Goal: Task Accomplishment & Management: Use online tool/utility

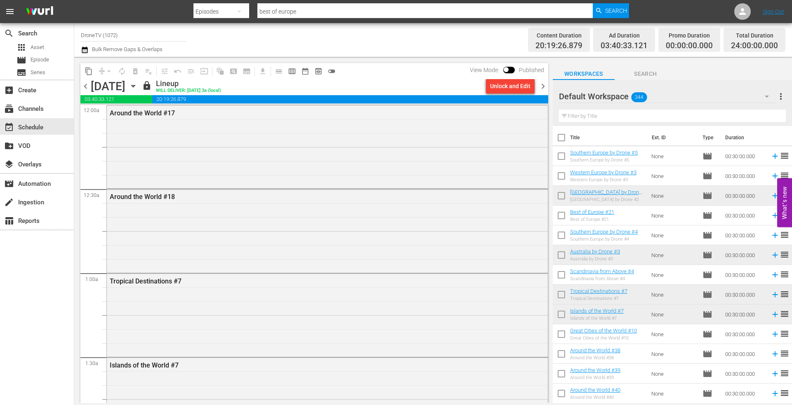
scroll to position [1732, 0]
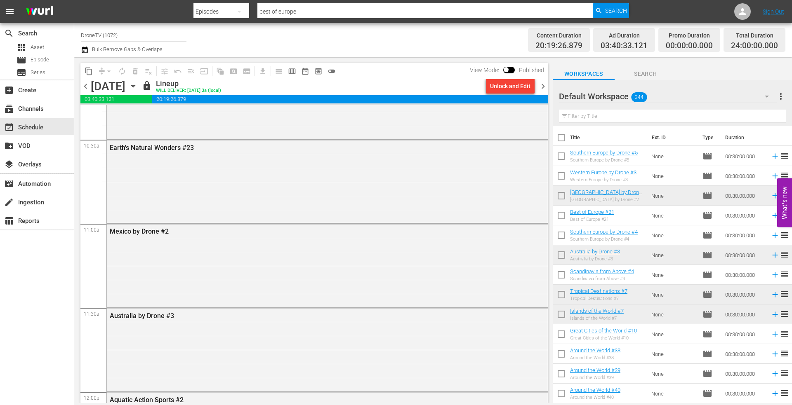
click at [135, 86] on icon "button" at bounding box center [133, 86] width 4 height 2
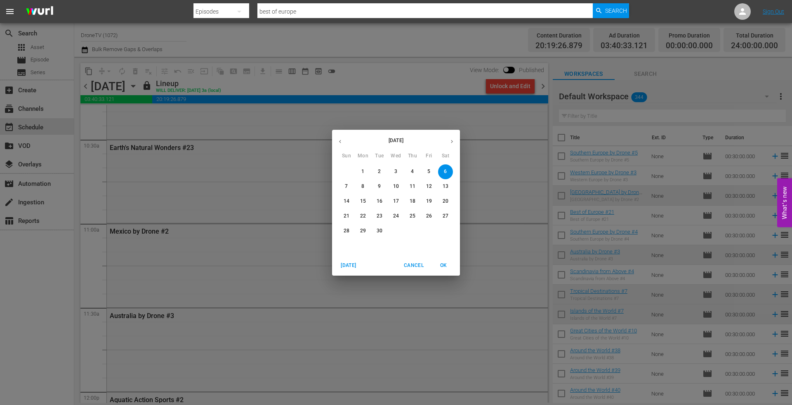
click at [346, 186] on p "7" at bounding box center [346, 186] width 3 height 7
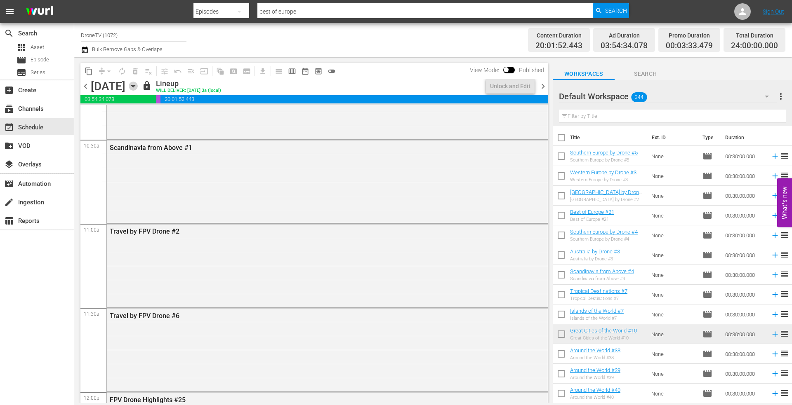
click at [135, 87] on icon "button" at bounding box center [133, 86] width 4 height 2
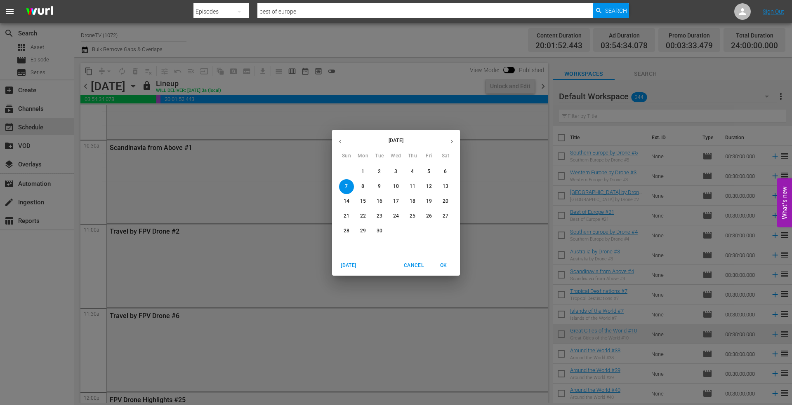
click at [361, 185] on p "8" at bounding box center [362, 186] width 3 height 7
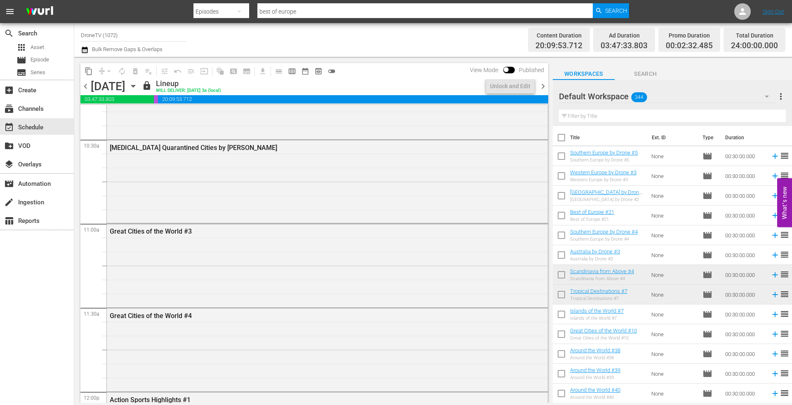
click at [138, 89] on icon "button" at bounding box center [133, 86] width 9 height 9
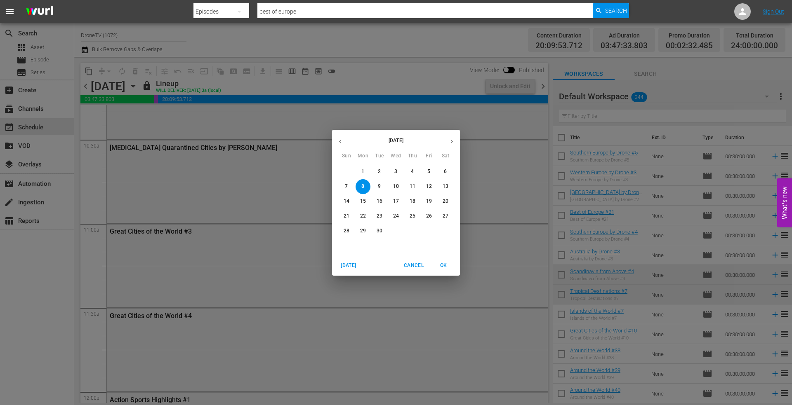
click at [378, 185] on p "9" at bounding box center [379, 186] width 3 height 7
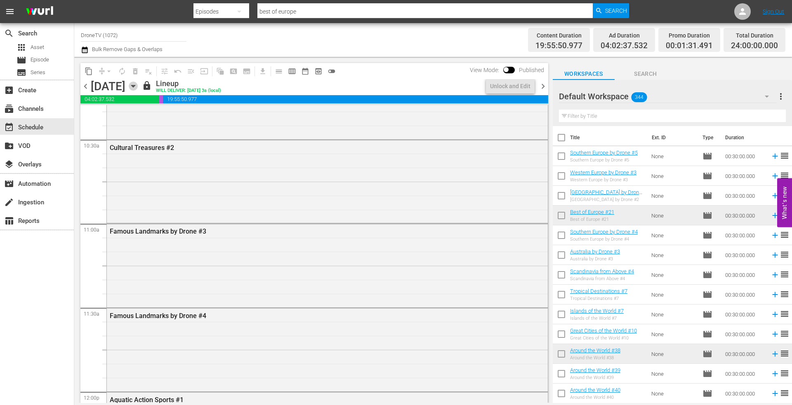
click at [135, 86] on icon "button" at bounding box center [133, 86] width 4 height 2
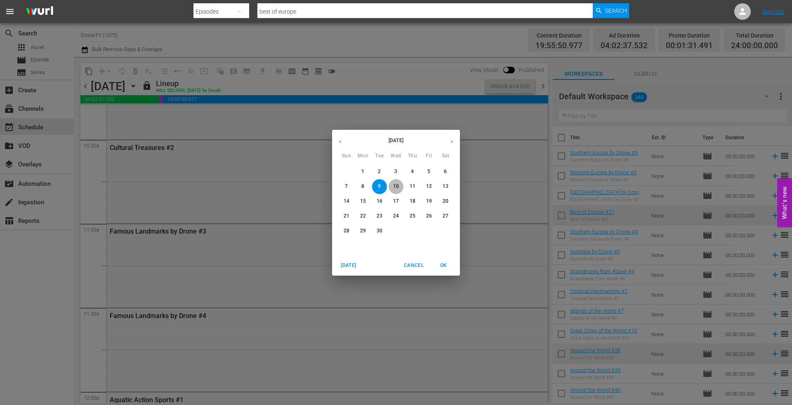
click at [396, 186] on p "10" at bounding box center [396, 186] width 6 height 7
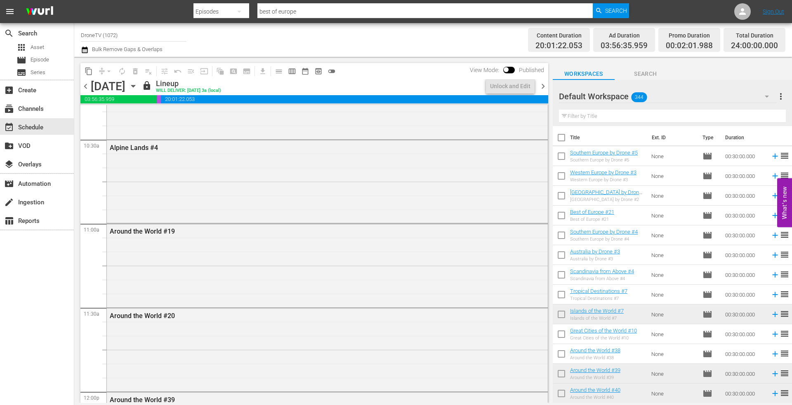
click at [138, 86] on icon "button" at bounding box center [133, 86] width 9 height 9
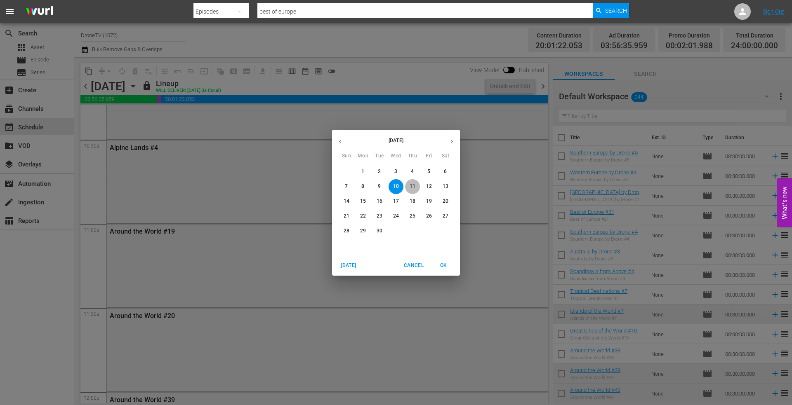
click at [412, 186] on p "11" at bounding box center [413, 186] width 6 height 7
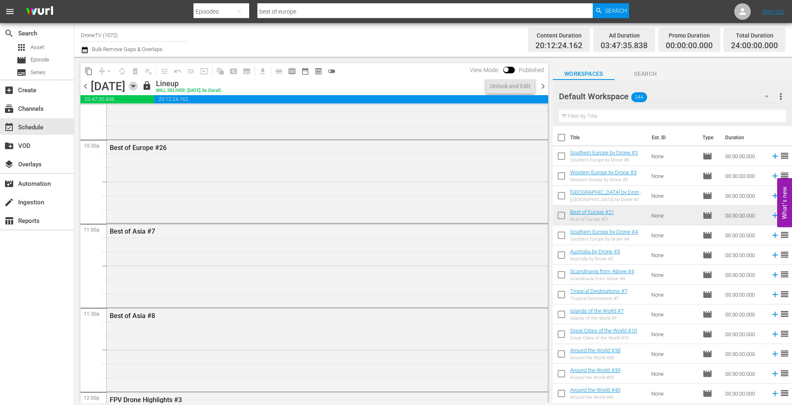
click at [135, 87] on icon "button" at bounding box center [133, 86] width 4 height 2
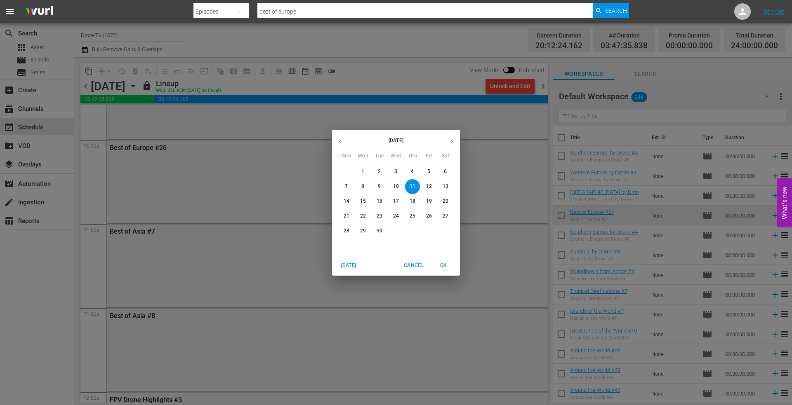
click at [429, 186] on p "12" at bounding box center [429, 186] width 6 height 7
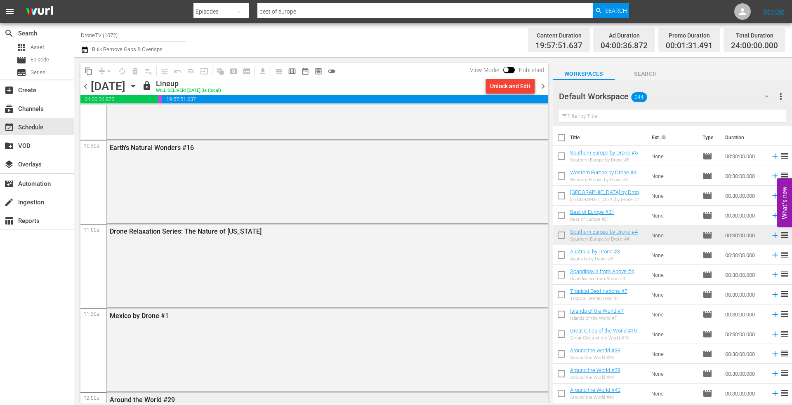
scroll to position [1526, 0]
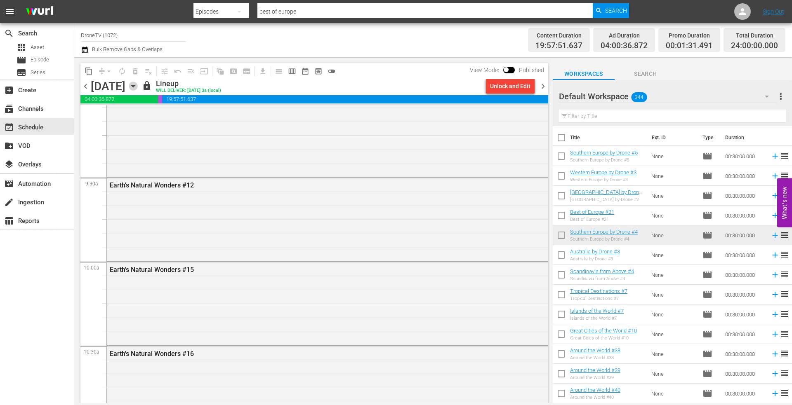
click at [138, 84] on icon "button" at bounding box center [133, 86] width 9 height 9
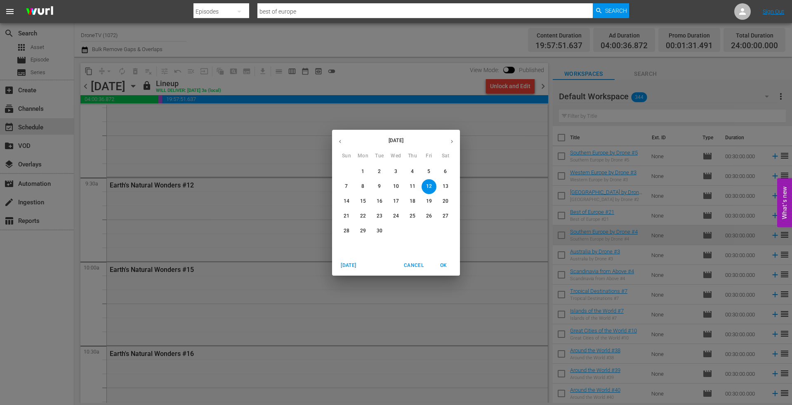
click at [444, 185] on p "13" at bounding box center [446, 186] width 6 height 7
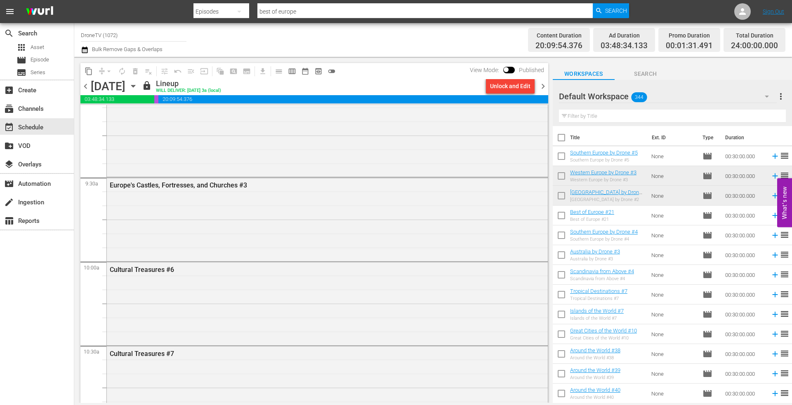
click at [135, 86] on icon "button" at bounding box center [133, 86] width 4 height 2
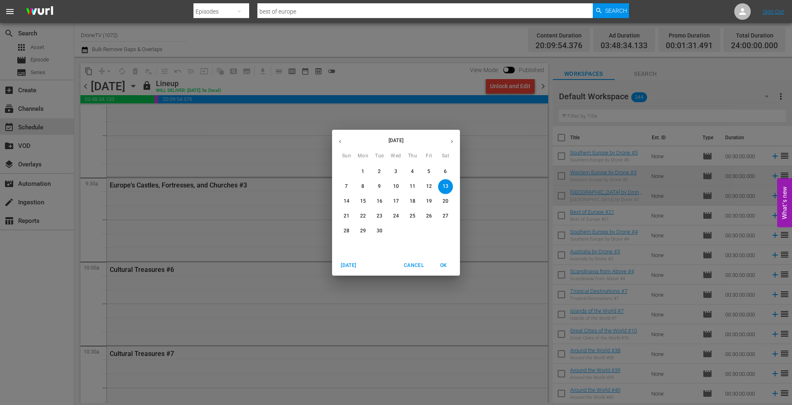
click at [345, 198] on p "14" at bounding box center [347, 201] width 6 height 7
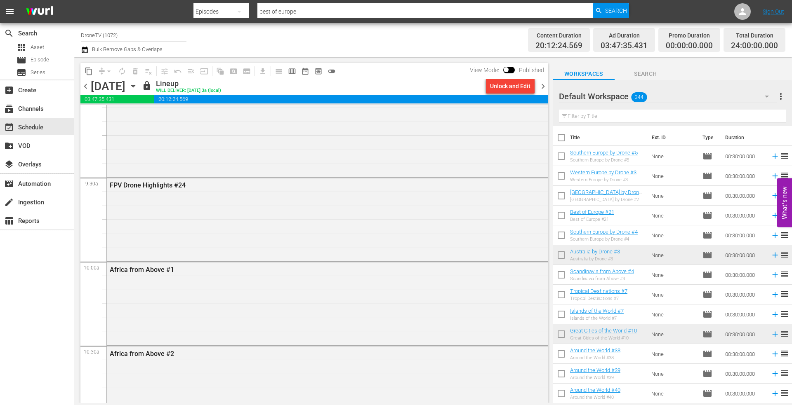
click at [135, 86] on icon "button" at bounding box center [133, 86] width 4 height 2
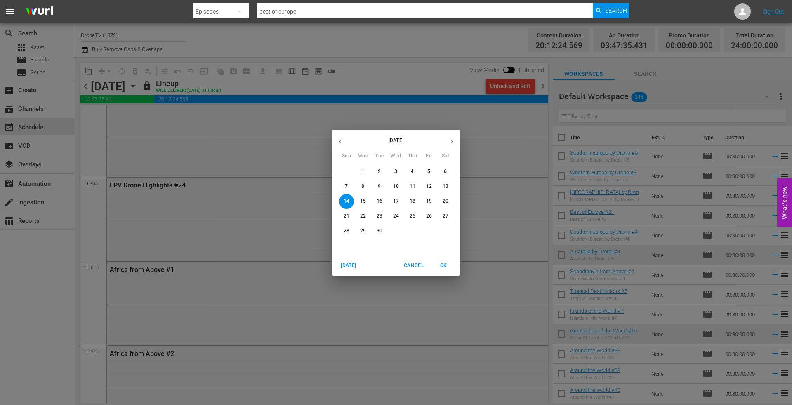
click at [338, 141] on icon "button" at bounding box center [340, 142] width 6 height 6
click at [396, 217] on p "20" at bounding box center [396, 216] width 6 height 7
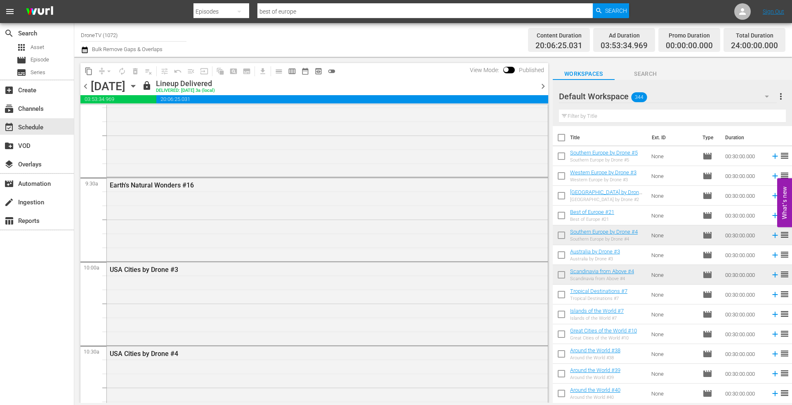
click at [138, 85] on icon "button" at bounding box center [133, 86] width 9 height 9
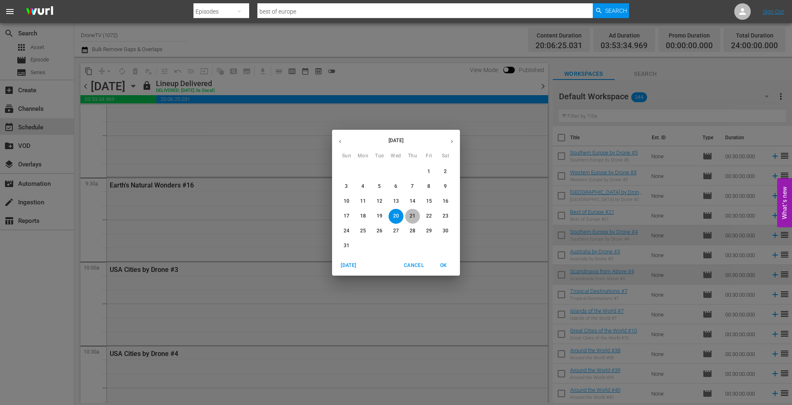
click at [414, 215] on p "21" at bounding box center [413, 216] width 6 height 7
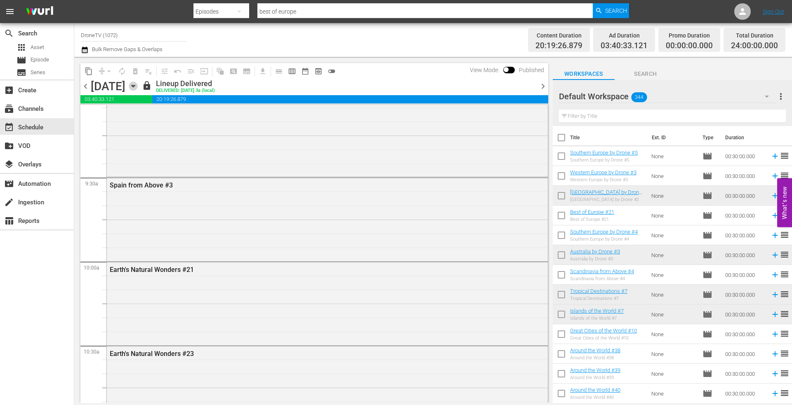
click at [135, 86] on icon "button" at bounding box center [133, 86] width 4 height 2
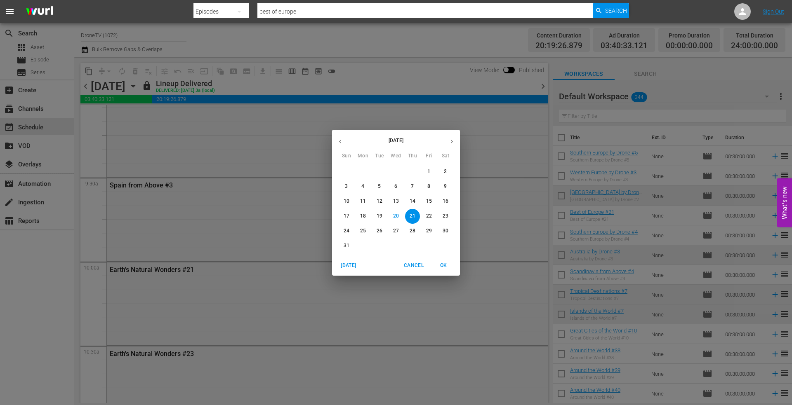
click at [428, 216] on p "22" at bounding box center [429, 216] width 6 height 7
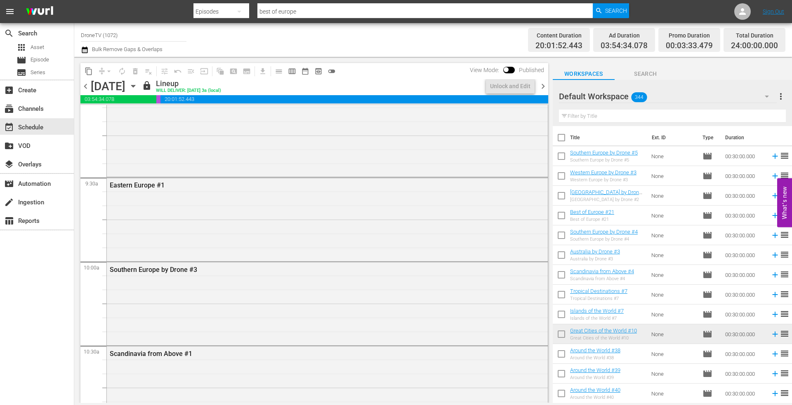
click at [138, 83] on icon "button" at bounding box center [133, 86] width 9 height 9
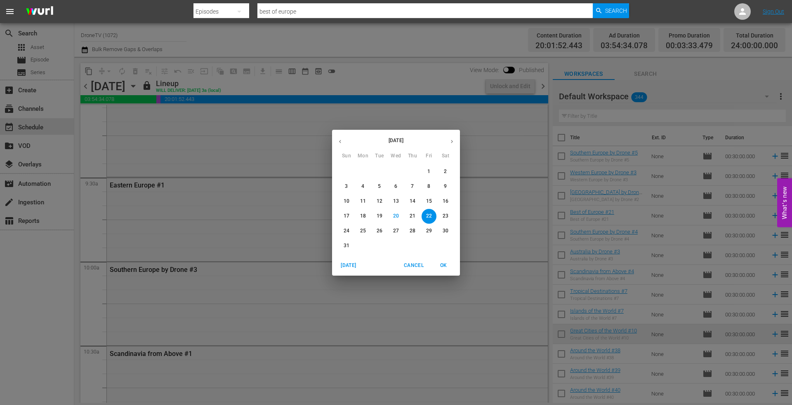
click at [445, 217] on p "23" at bounding box center [446, 216] width 6 height 7
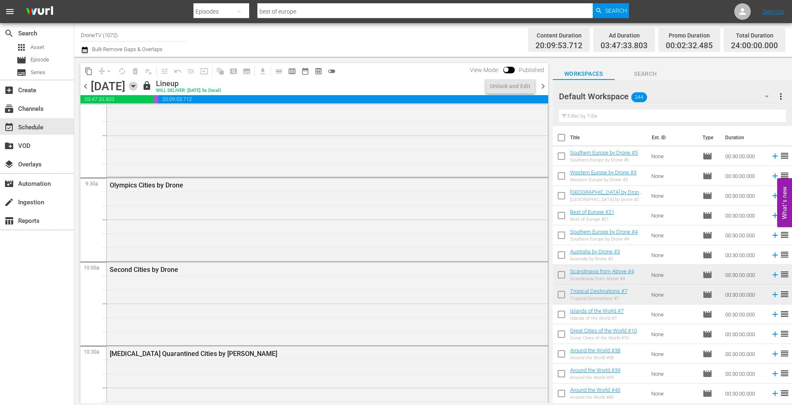
click at [138, 85] on icon "button" at bounding box center [133, 86] width 9 height 9
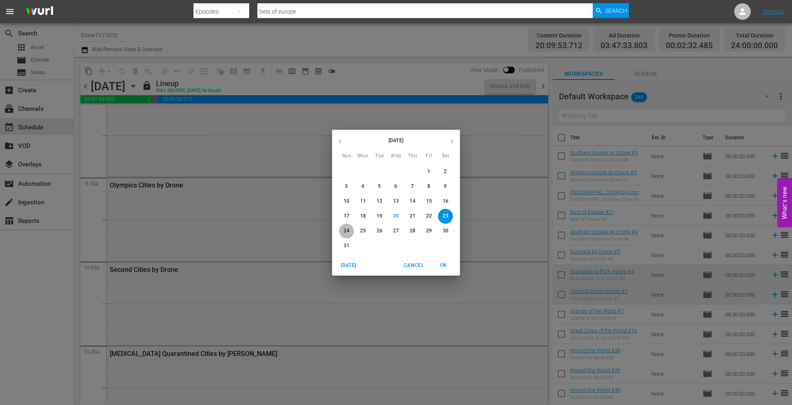
click at [346, 228] on p "24" at bounding box center [347, 231] width 6 height 7
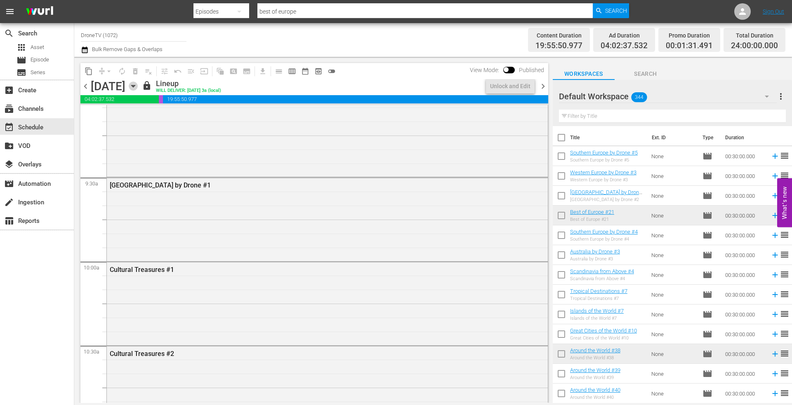
click at [135, 86] on icon "button" at bounding box center [133, 86] width 4 height 2
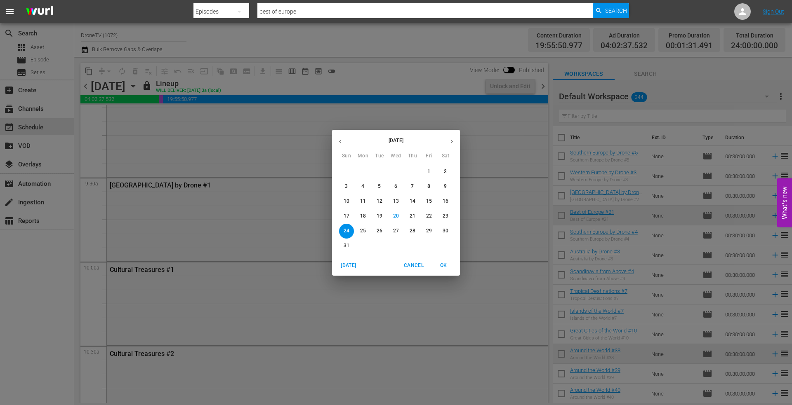
click at [364, 229] on p "25" at bounding box center [363, 231] width 6 height 7
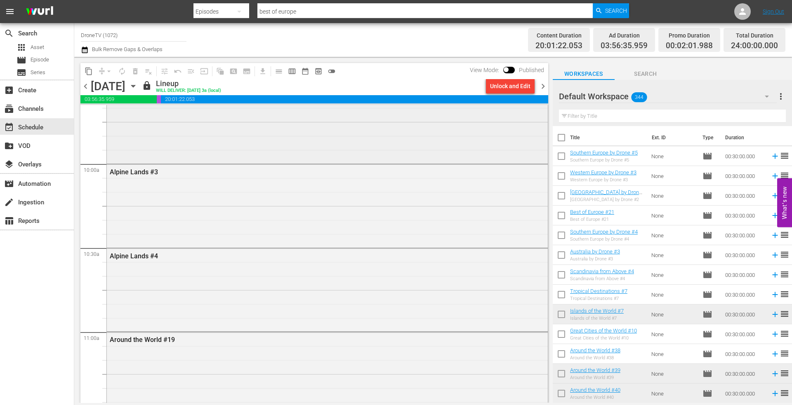
scroll to position [1526, 0]
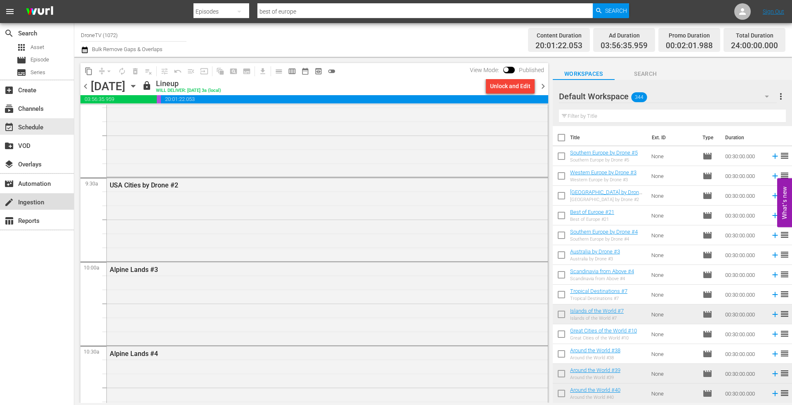
click at [39, 204] on div "create Ingestion" at bounding box center [23, 201] width 46 height 7
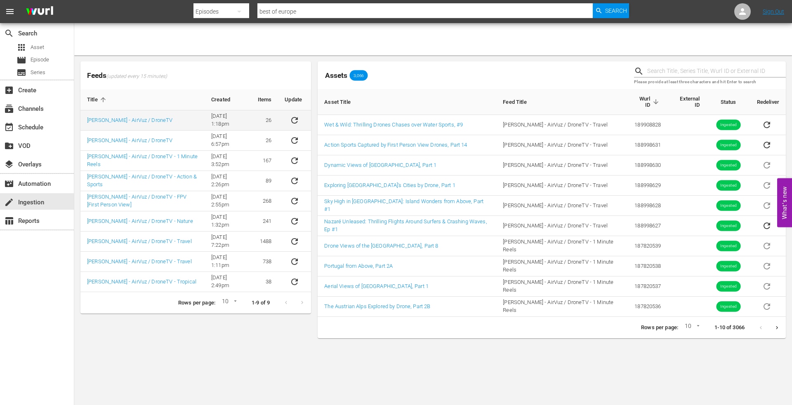
click at [158, 120] on td "[PERSON_NAME] - AirVuz / DroneTV" at bounding box center [142, 121] width 124 height 20
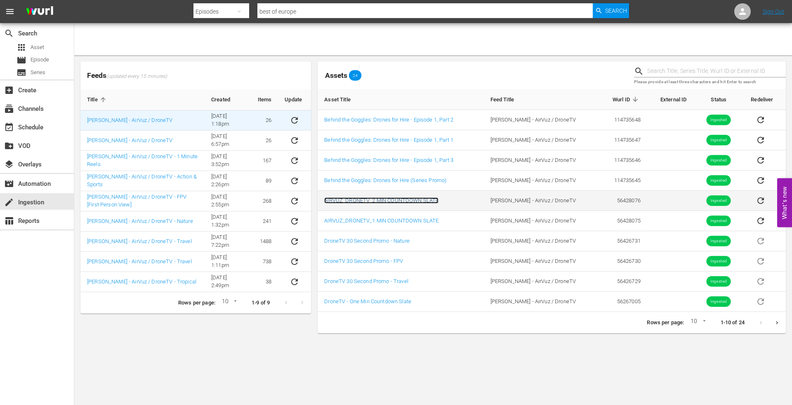
click at [389, 201] on link "AIRVUZ_DRONETV_2 MIN COUNTDOWN SLATE" at bounding box center [381, 201] width 114 height 6
